Goal: Task Accomplishment & Management: Use online tool/utility

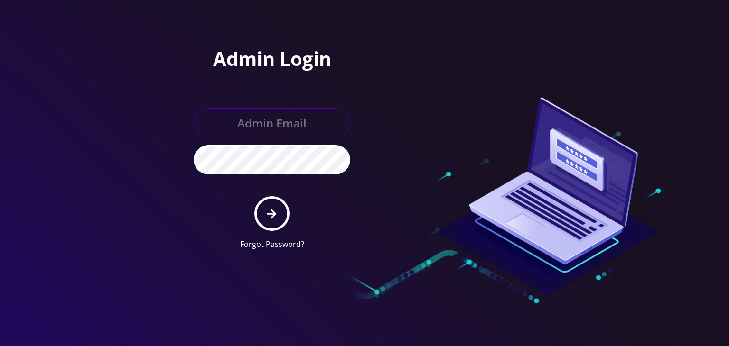
type input "[PERSON_NAME][EMAIL_ADDRESS][DOMAIN_NAME]"
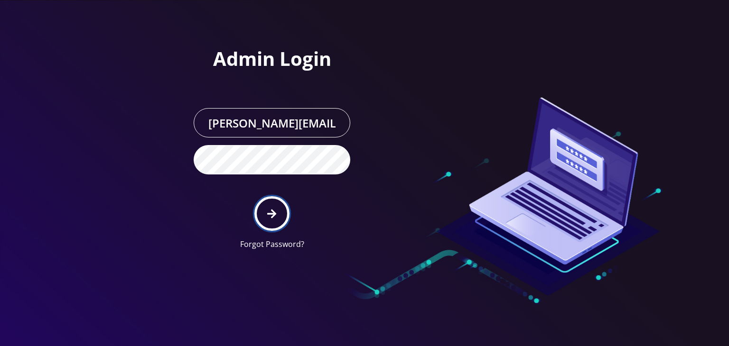
click at [273, 211] on icon "submit" at bounding box center [271, 213] width 9 height 9
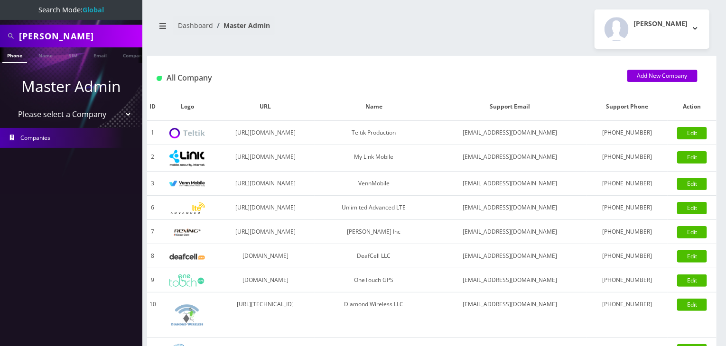
click at [47, 111] on select "Please select a Company Teltik Production My Link Mobile VennMobile Unlimited A…" at bounding box center [71, 114] width 121 height 18
select select "13"
click at [11, 105] on select "Please select a Company Teltik Production My Link Mobile VennMobile Unlimited A…" at bounding box center [71, 114] width 121 height 18
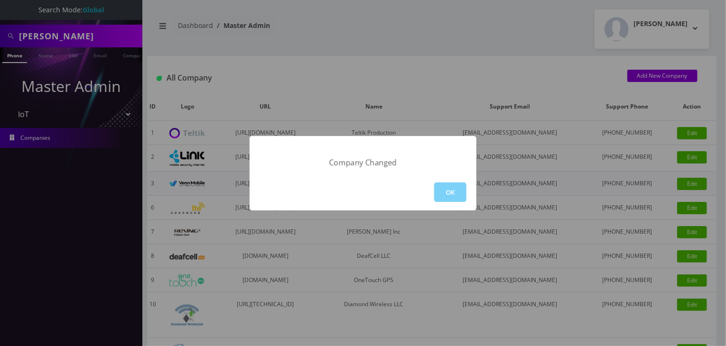
click at [455, 193] on button "OK" at bounding box center [450, 192] width 32 height 19
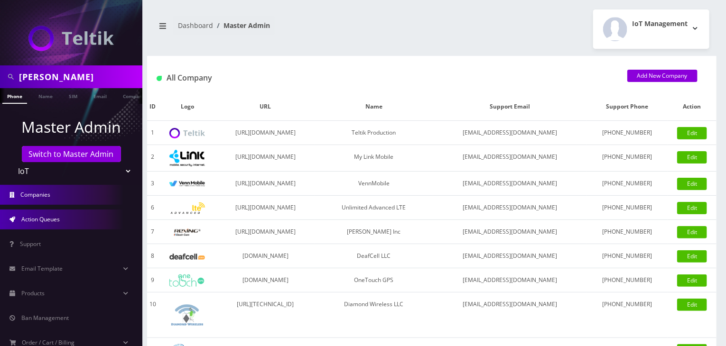
click at [35, 223] on link "Action Queues" at bounding box center [71, 220] width 142 height 20
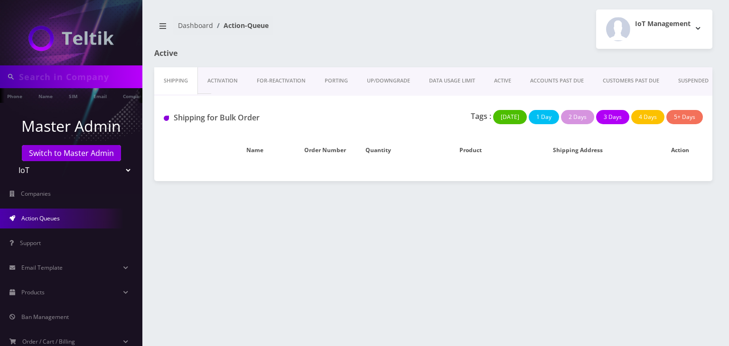
type input "[PERSON_NAME]"
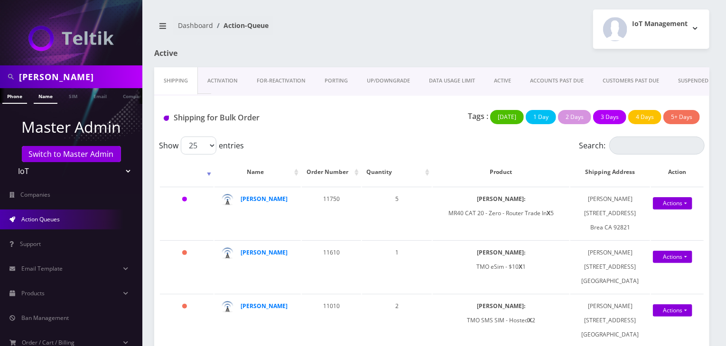
click at [40, 93] on link "Name" at bounding box center [46, 96] width 24 height 16
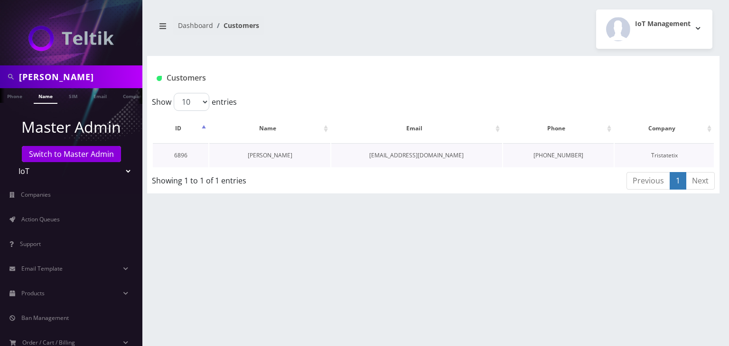
click at [266, 158] on link "[PERSON_NAME]" at bounding box center [270, 155] width 45 height 8
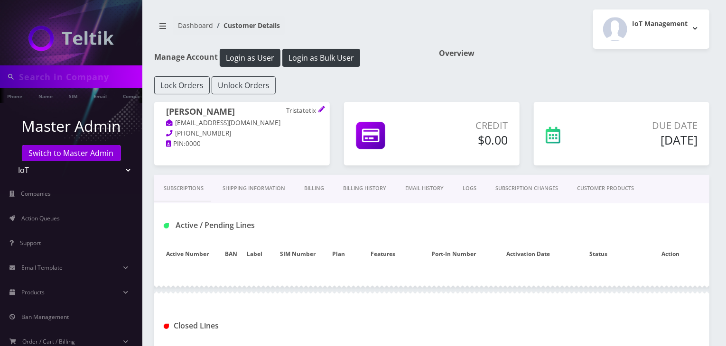
type input "[PERSON_NAME]"
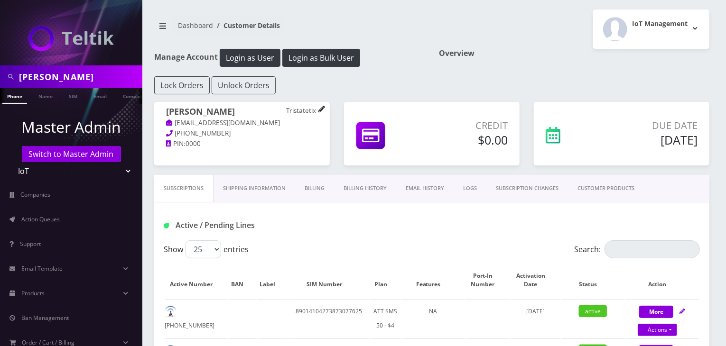
click at [324, 107] on icon at bounding box center [321, 109] width 6 height 6
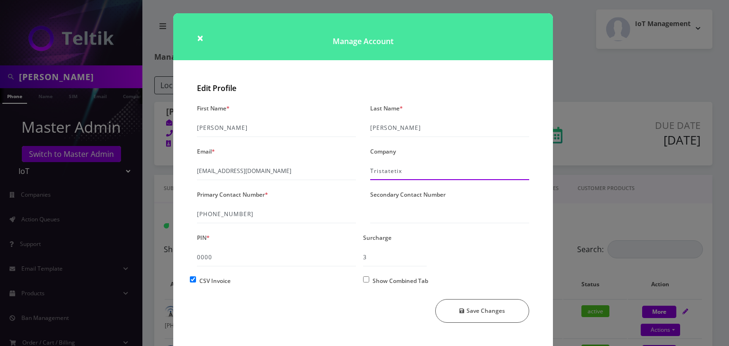
drag, startPoint x: 409, startPoint y: 176, endPoint x: 353, endPoint y: 173, distance: 56.5
click at [353, 173] on div "First Name * Gregory Last Name * Sbarra Email * gregsbarra@gmail.com Company Tr…" at bounding box center [363, 216] width 346 height 229
click at [199, 40] on span "×" at bounding box center [200, 38] width 7 height 16
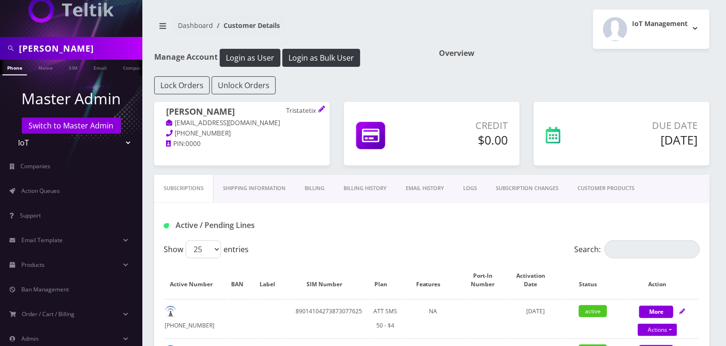
scroll to position [38, 0]
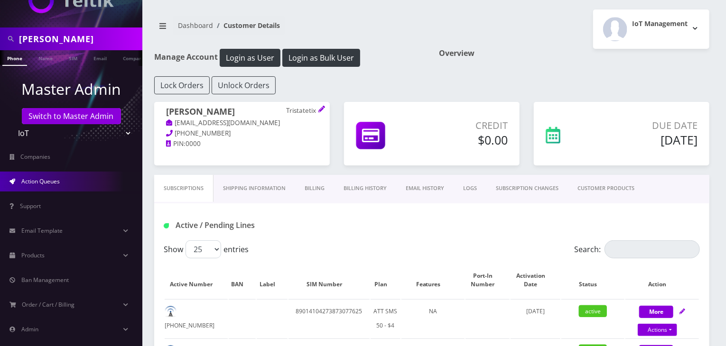
click at [44, 185] on link "Action Queues" at bounding box center [71, 182] width 142 height 20
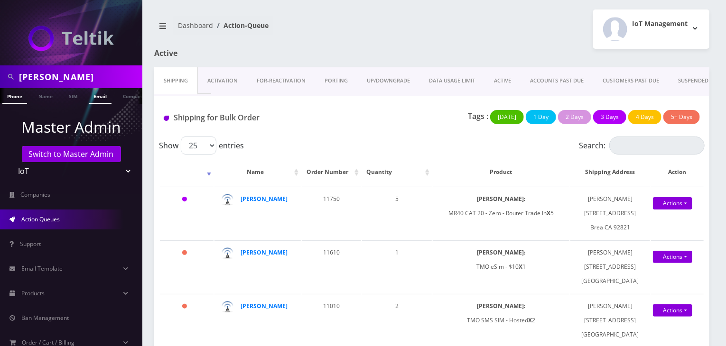
scroll to position [0, 5]
drag, startPoint x: 63, startPoint y: 82, endPoint x: 0, endPoint y: 81, distance: 63.1
click at [0, 81] on div "[PERSON_NAME]" at bounding box center [71, 76] width 142 height 23
drag, startPoint x: 88, startPoint y: 174, endPoint x: 75, endPoint y: 164, distance: 15.9
click at [88, 174] on select "Teltik Production My Link Mobile VennMobile Unlimited Advanced LTE Rexing Inc D…" at bounding box center [71, 171] width 121 height 18
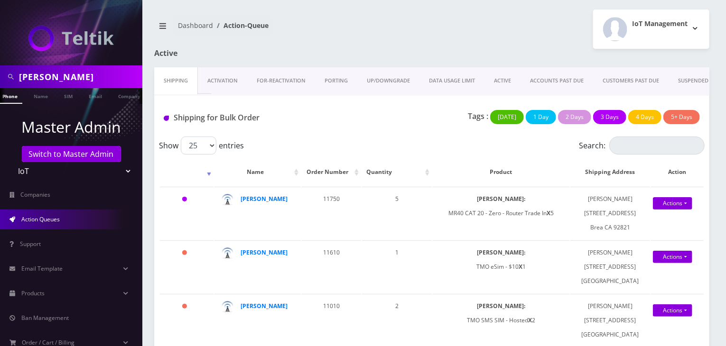
select select "1"
click at [11, 162] on select "Teltik Production My Link Mobile VennMobile Unlimited Advanced LTE Rexing Inc D…" at bounding box center [71, 171] width 121 height 18
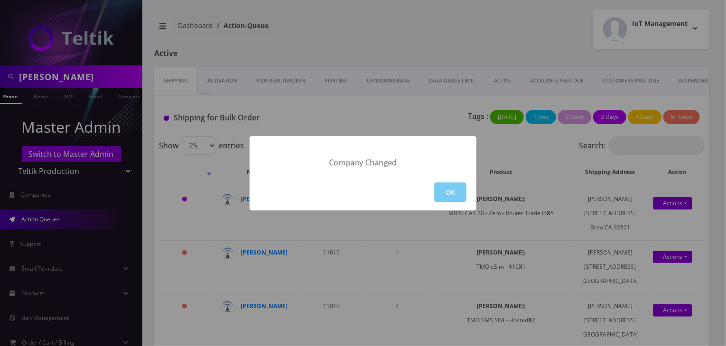
click at [450, 193] on button "OK" at bounding box center [450, 192] width 32 height 19
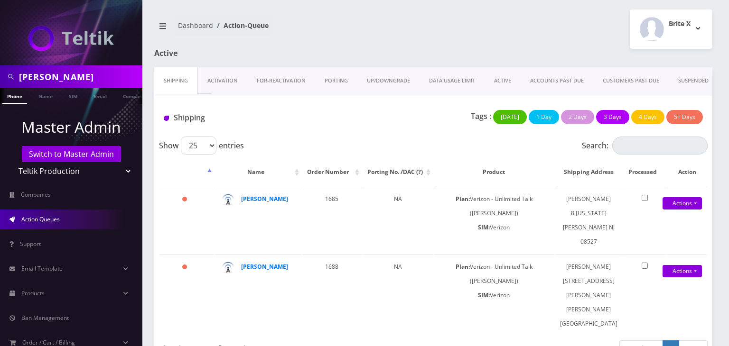
drag, startPoint x: 88, startPoint y: 168, endPoint x: 58, endPoint y: 164, distance: 30.7
click at [88, 168] on select "Teltik Production My Link Mobile VennMobile Unlimited Advanced LTE Rexing Inc D…" at bounding box center [71, 171] width 121 height 18
select select "13"
click at [11, 162] on select "Teltik Production My Link Mobile VennMobile Unlimited Advanced LTE Rexing Inc D…" at bounding box center [71, 171] width 121 height 18
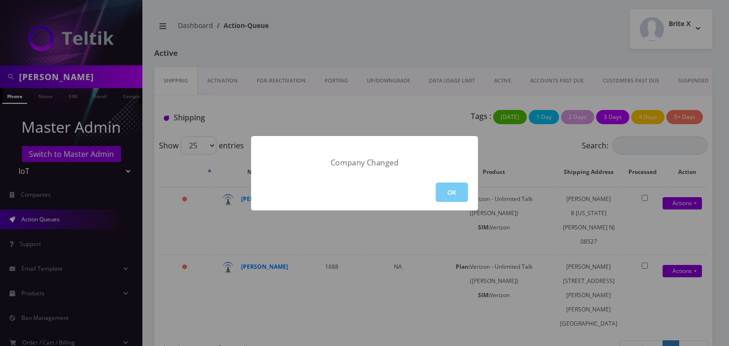
click at [446, 191] on button "OK" at bounding box center [452, 192] width 32 height 19
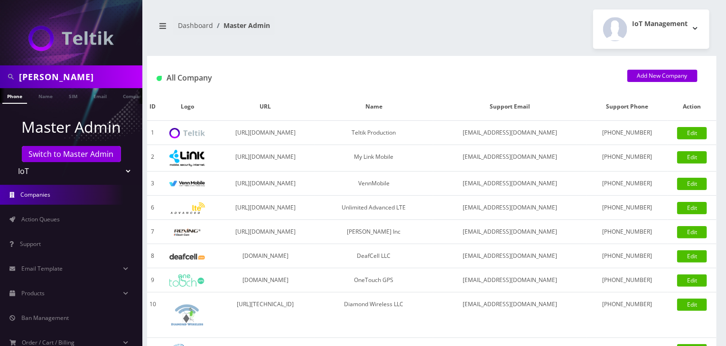
click at [49, 214] on link "Action Queues" at bounding box center [71, 220] width 142 height 20
